Goal: Information Seeking & Learning: Learn about a topic

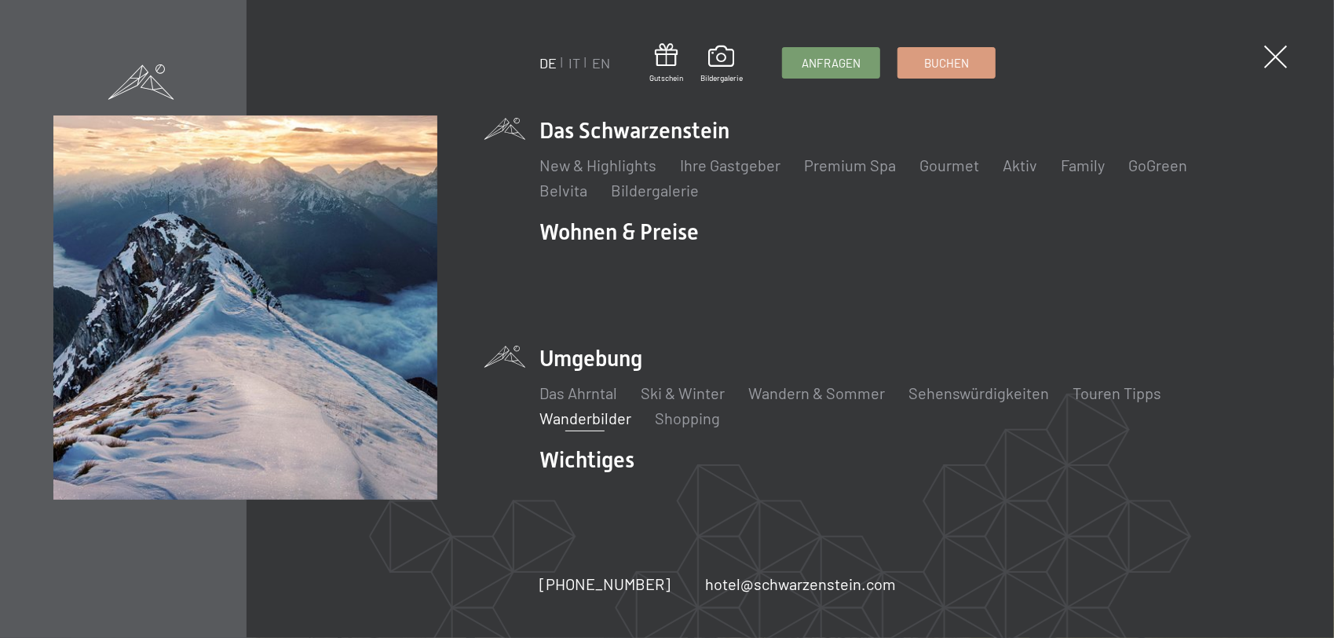
click at [583, 408] on link "Wanderbilder" at bounding box center [585, 417] width 92 height 19
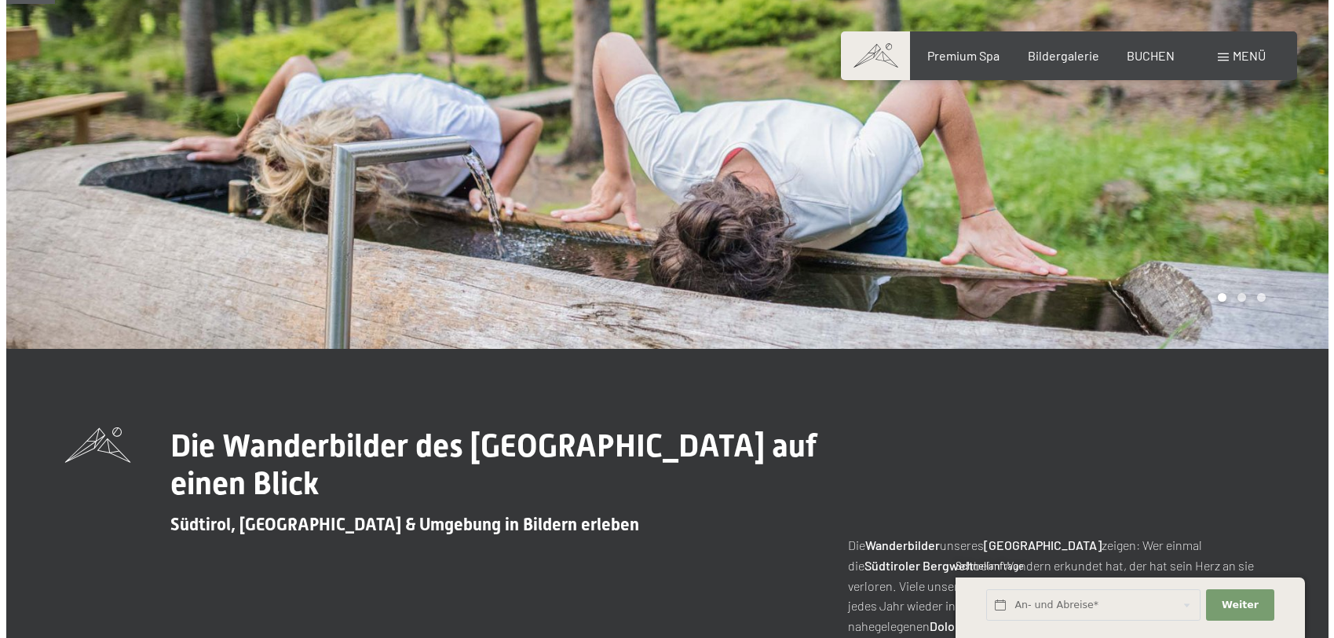
scroll to position [157, 0]
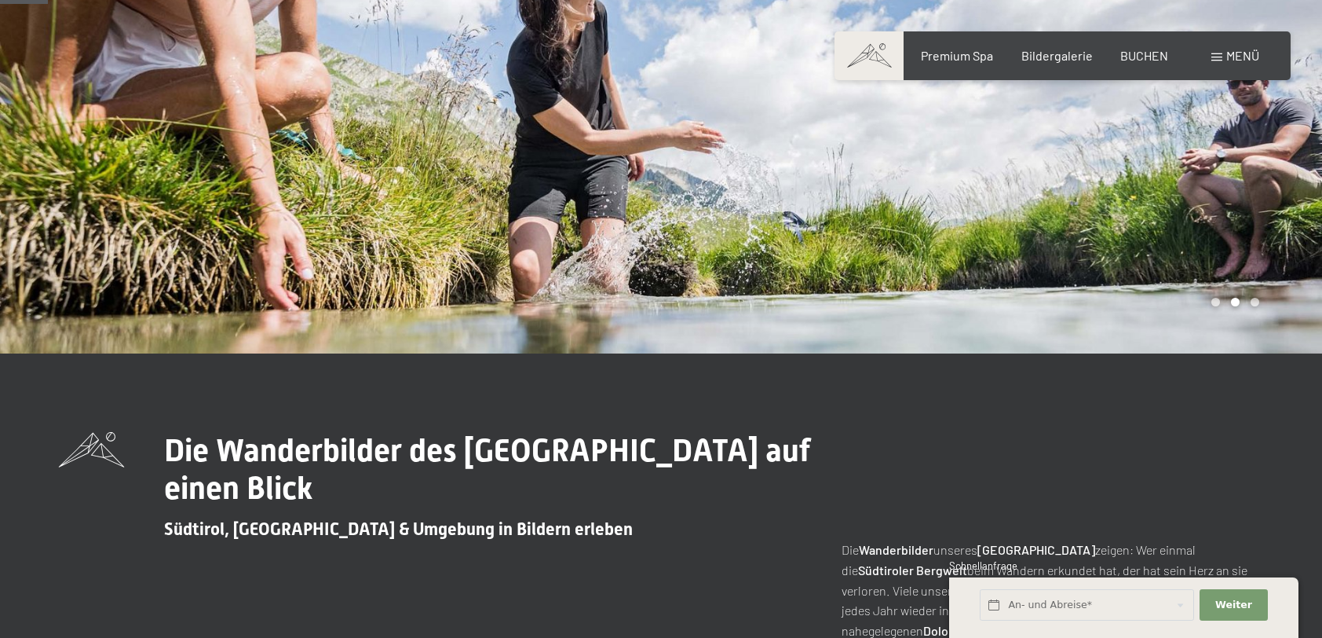
click at [1241, 57] on span "Menü" at bounding box center [1242, 55] width 33 height 15
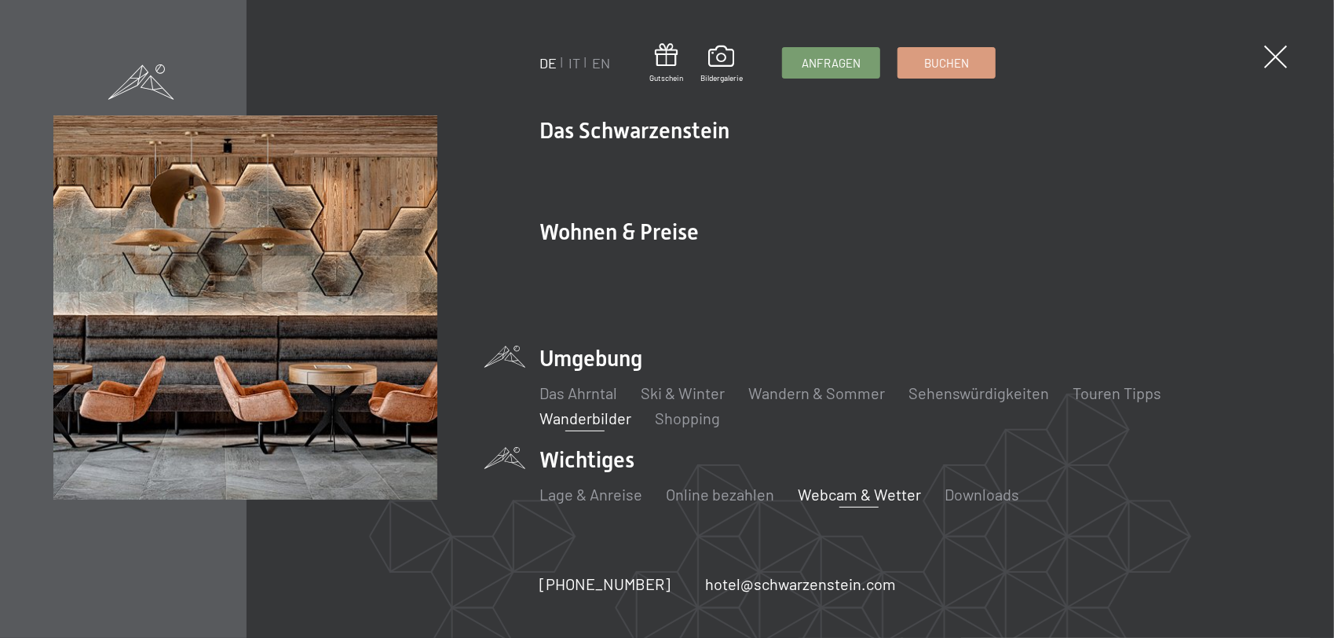
click at [853, 484] on link "Webcam & Wetter" at bounding box center [859, 493] width 123 height 19
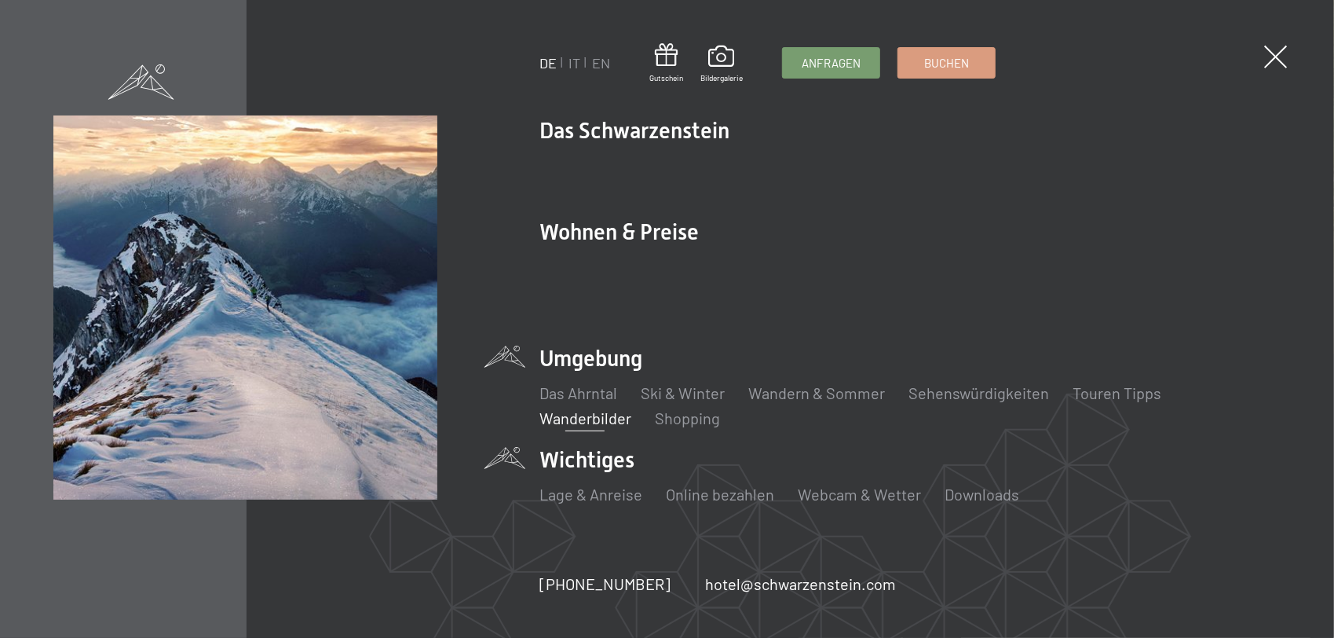
click at [591, 408] on link "Wanderbilder" at bounding box center [585, 417] width 92 height 19
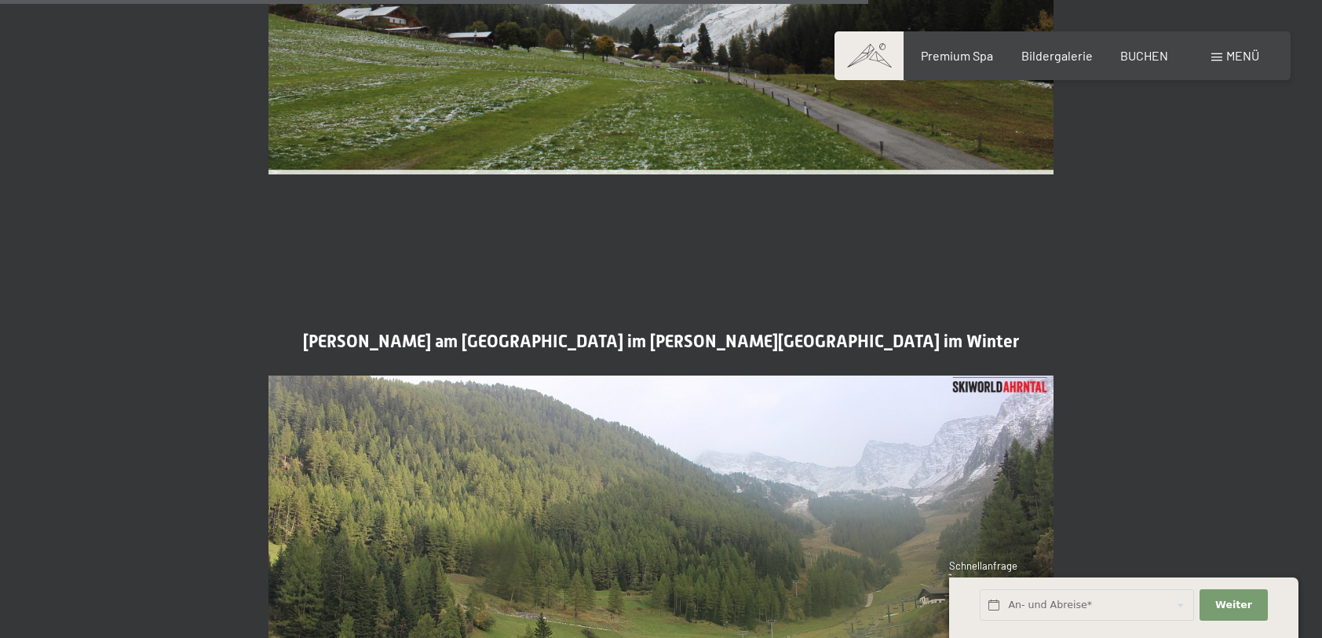
scroll to position [3847, 0]
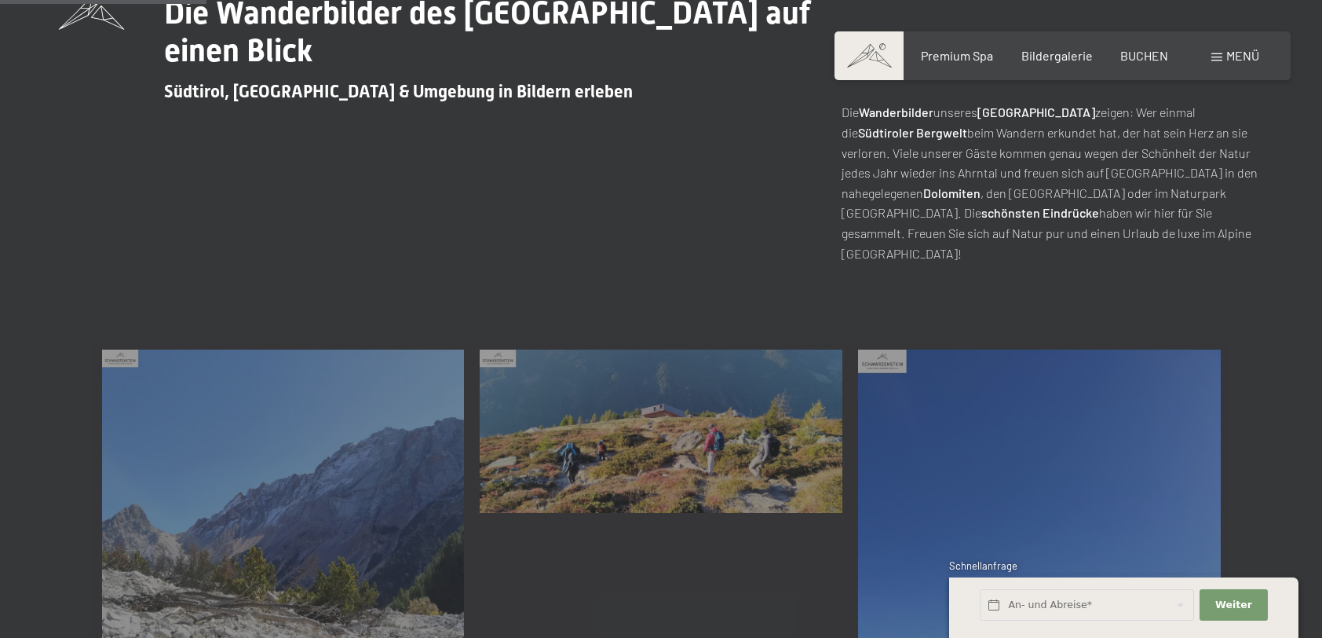
scroll to position [785, 0]
